Goal: Task Accomplishment & Management: Manage account settings

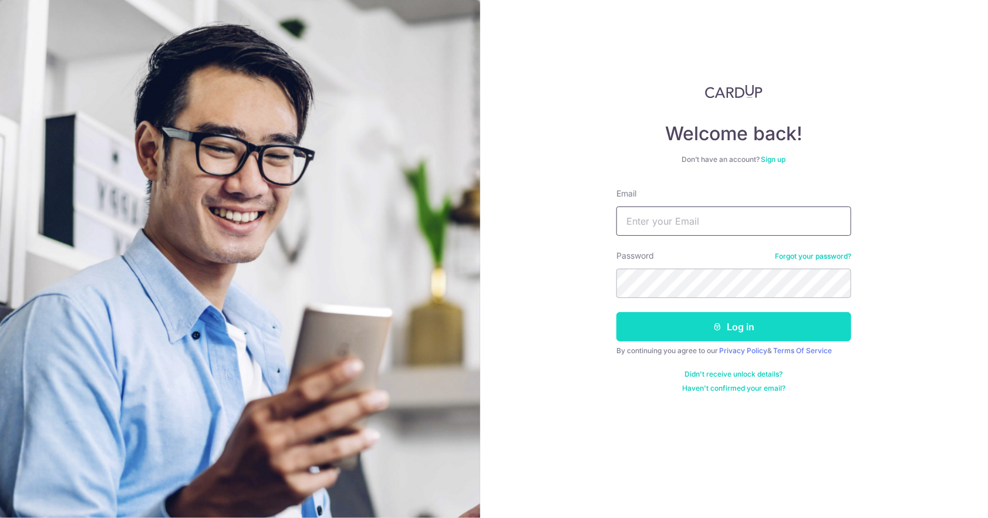
type input "[PERSON_NAME][EMAIL_ADDRESS][PERSON_NAME][DOMAIN_NAME]"
click at [710, 332] on button "Log in" at bounding box center [733, 326] width 235 height 29
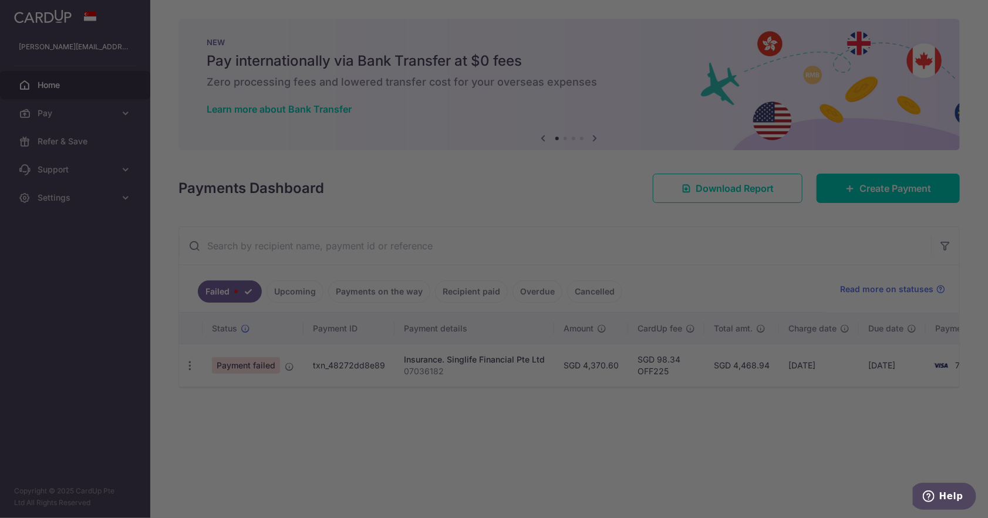
click at [686, 426] on div at bounding box center [499, 262] width 998 height 524
click at [684, 245] on div at bounding box center [499, 262] width 998 height 524
click at [677, 247] on div at bounding box center [499, 262] width 998 height 524
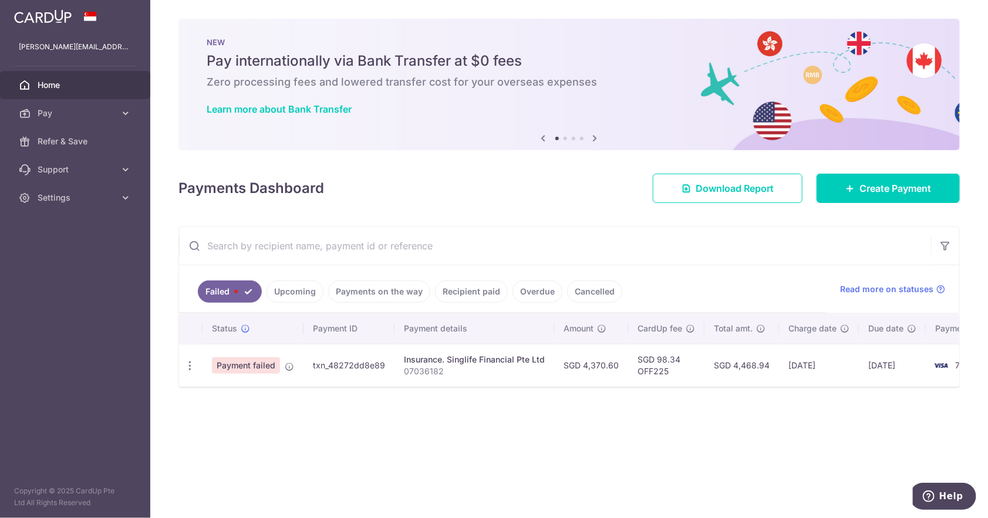
click at [236, 360] on span "Payment failed" at bounding box center [246, 366] width 68 height 16
click at [241, 363] on span "Payment failed" at bounding box center [246, 366] width 68 height 16
click at [188, 365] on icon "button" at bounding box center [190, 366] width 12 height 12
click at [227, 391] on span "Update payment" at bounding box center [253, 398] width 80 height 14
radio input "true"
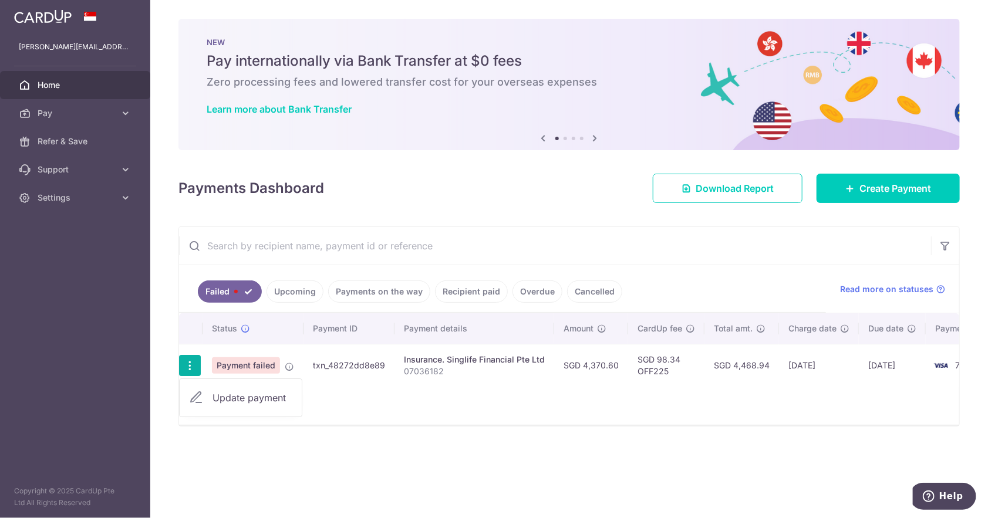
type input "4,370.60"
type input "07036182"
type input "OFF225"
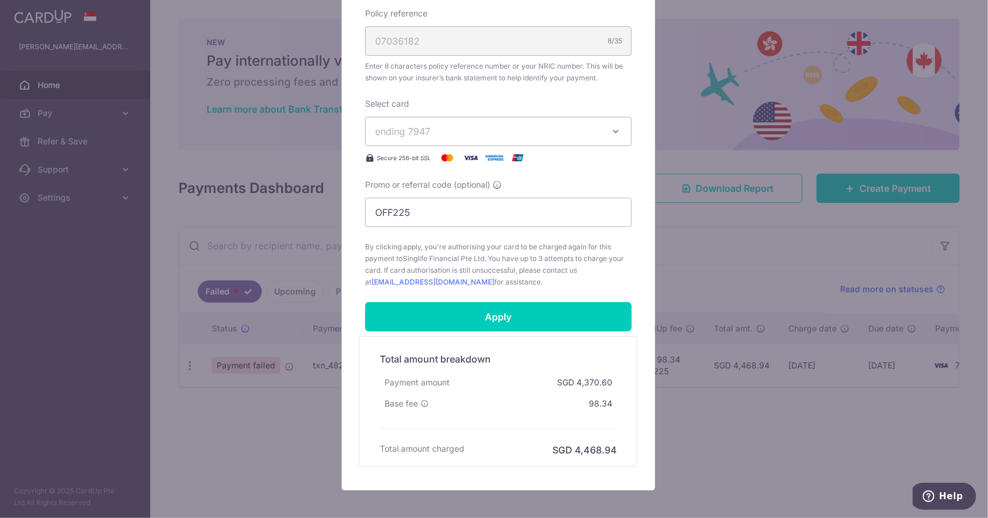
scroll to position [429, 0]
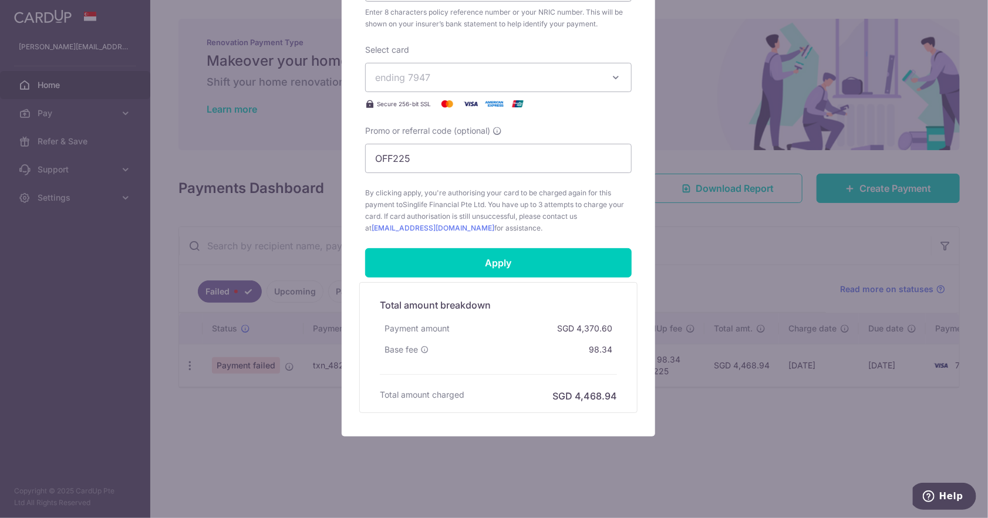
click at [560, 85] on button "ending 7947" at bounding box center [498, 77] width 267 height 29
click at [440, 127] on span "**** 7947" at bounding box center [425, 133] width 44 height 14
